Goal: Task Accomplishment & Management: Manage account settings

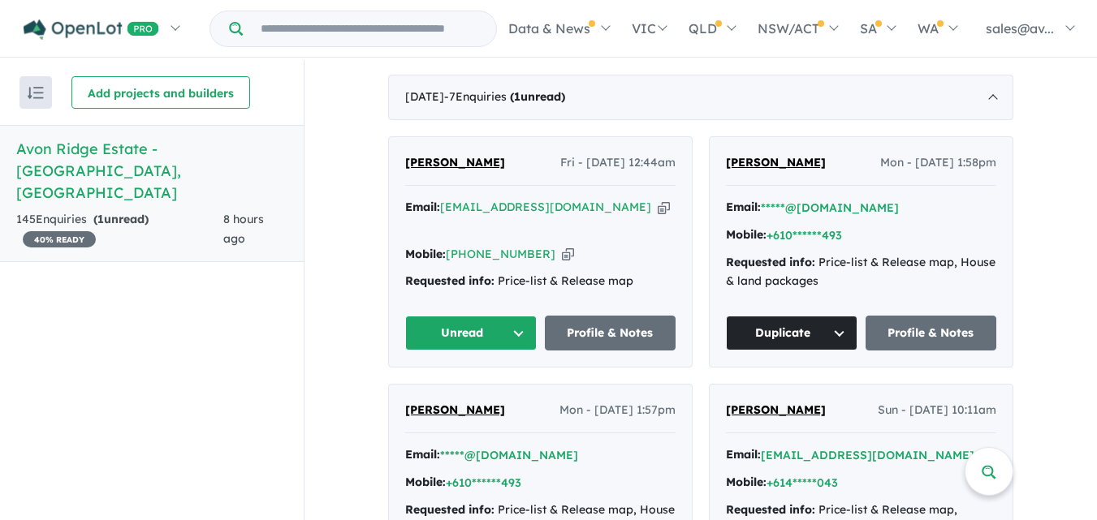
scroll to position [622, 0]
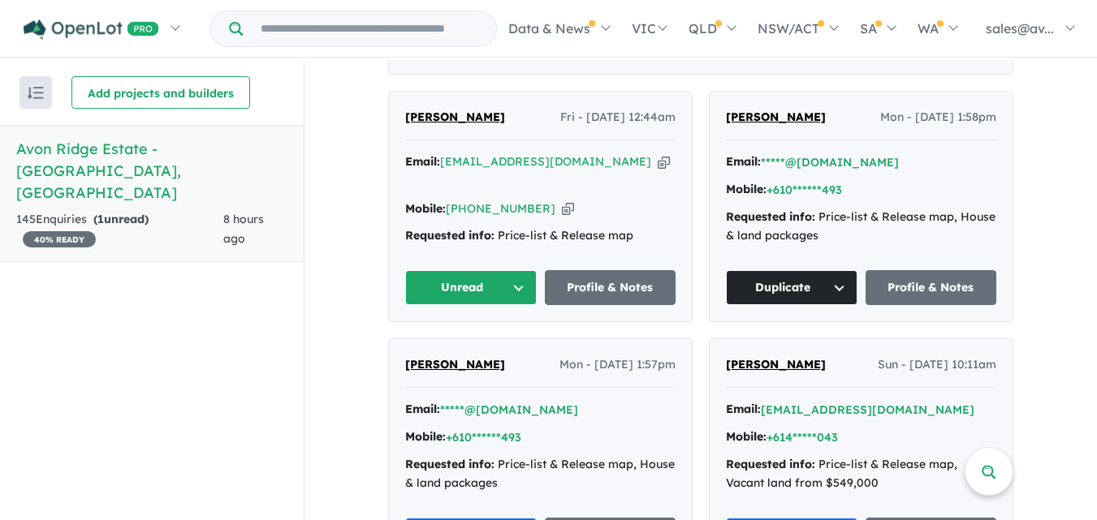
click at [517, 282] on button "Unread" at bounding box center [471, 287] width 132 height 35
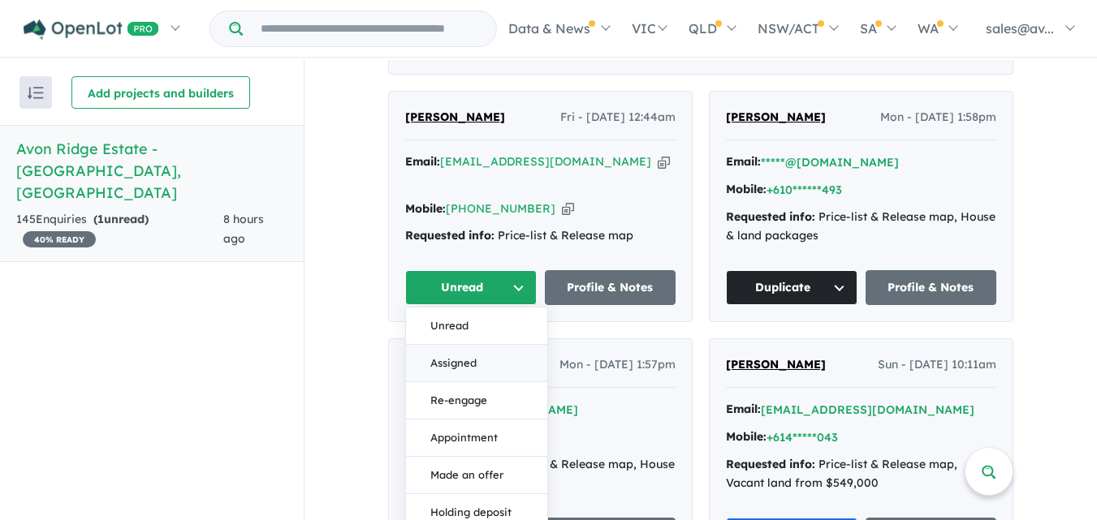
click at [460, 358] on button "Assigned" at bounding box center [476, 363] width 141 height 37
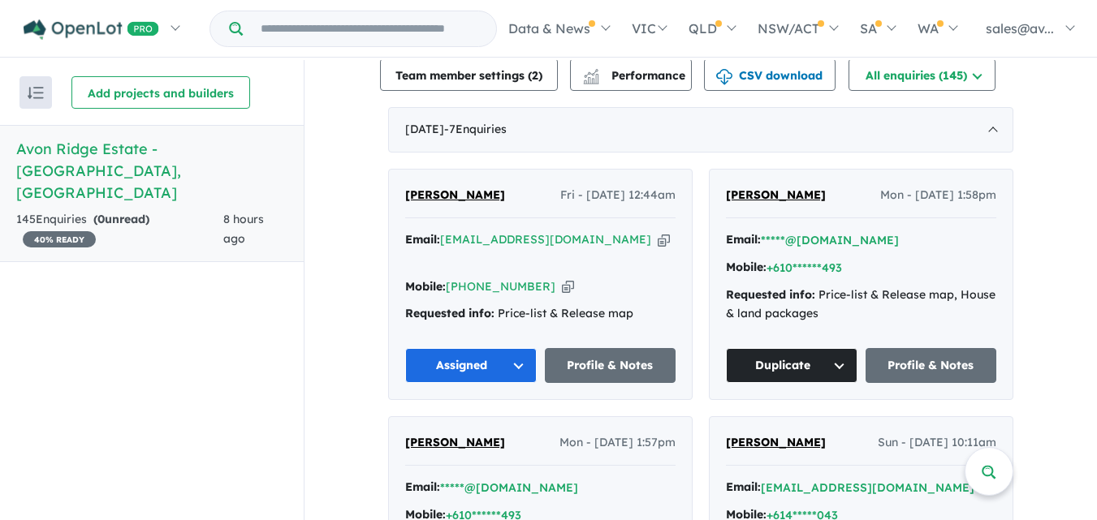
scroll to position [557, 0]
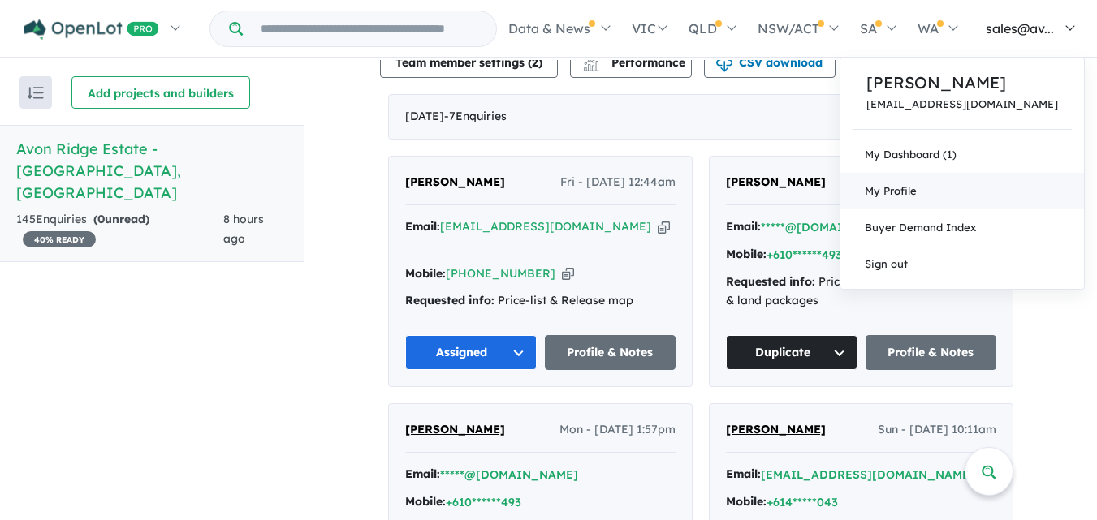
click at [917, 185] on span "My Profile" at bounding box center [891, 190] width 52 height 13
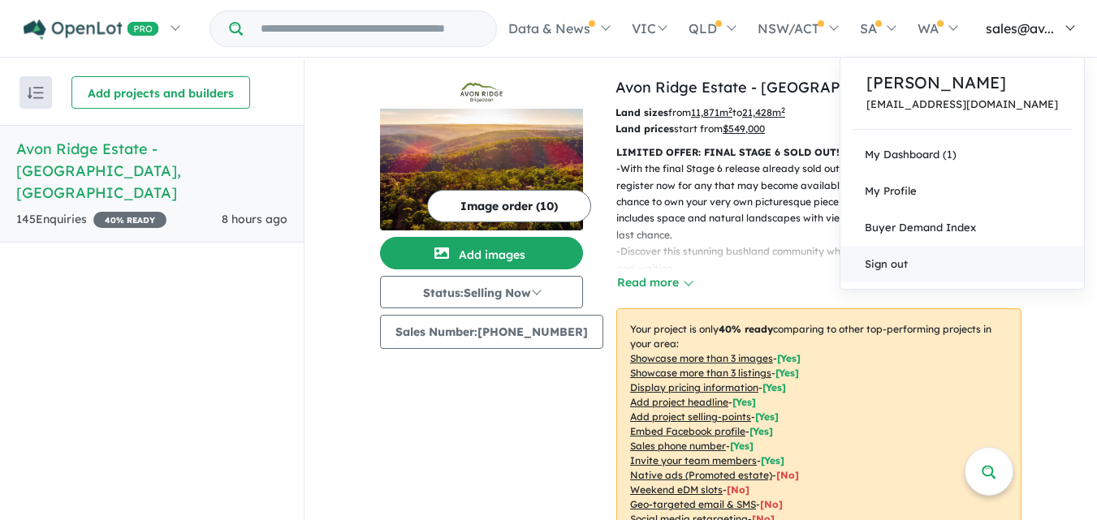
click at [949, 267] on link "Sign out" at bounding box center [962, 264] width 244 height 37
